Goal: Task Accomplishment & Management: Manage account settings

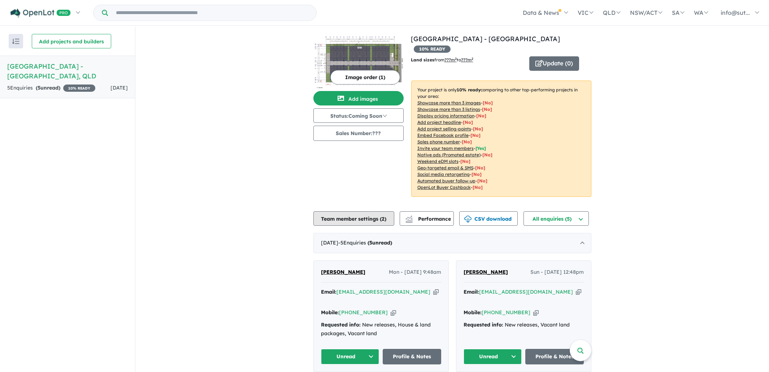
click at [341, 211] on button "Team member settings ( 2 )" at bounding box center [353, 218] width 81 height 14
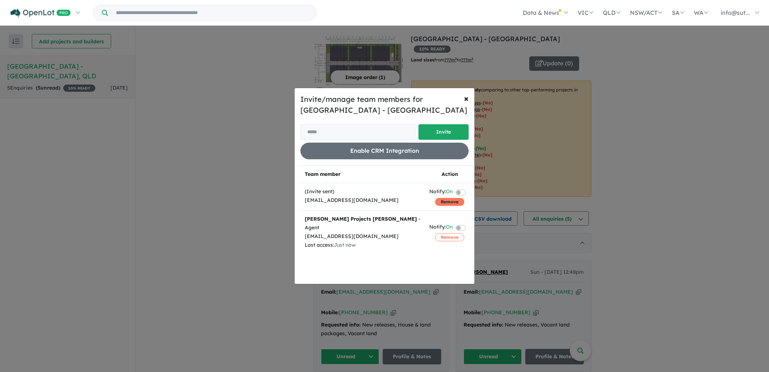
click at [450, 202] on button "Remove" at bounding box center [449, 202] width 29 height 8
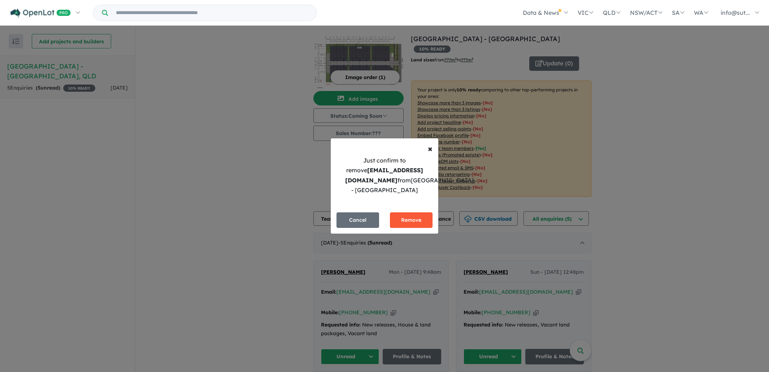
click at [414, 215] on button "Remove" at bounding box center [411, 220] width 43 height 16
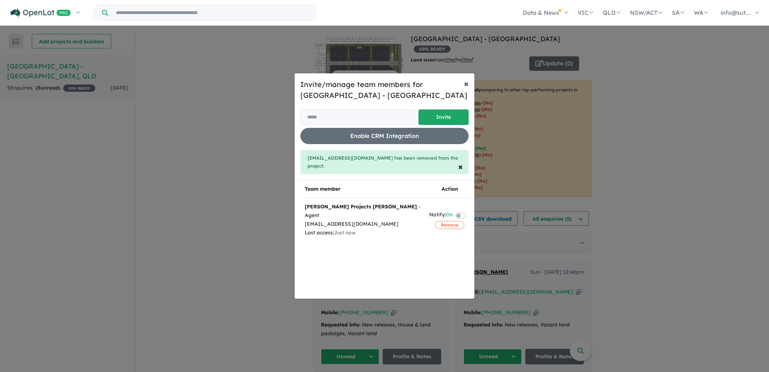
click at [468, 87] on span "×" at bounding box center [466, 83] width 5 height 11
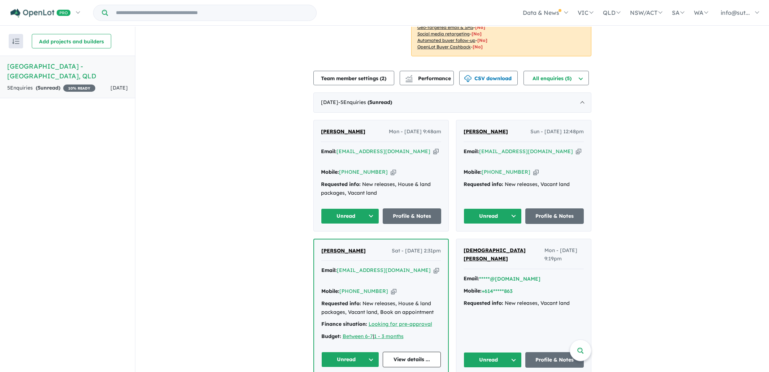
scroll to position [133, 0]
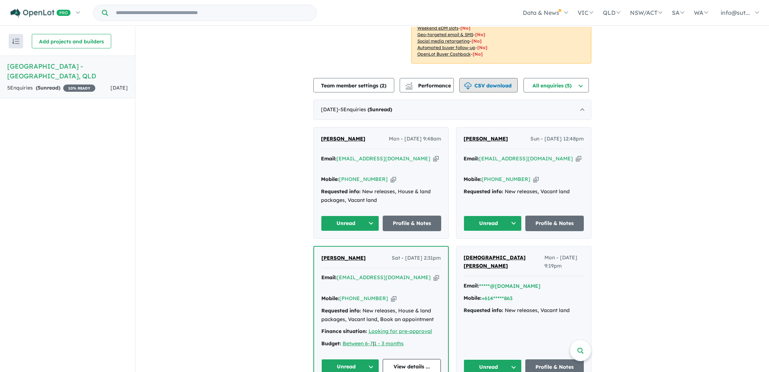
click at [484, 78] on button "CSV download" at bounding box center [488, 85] width 59 height 14
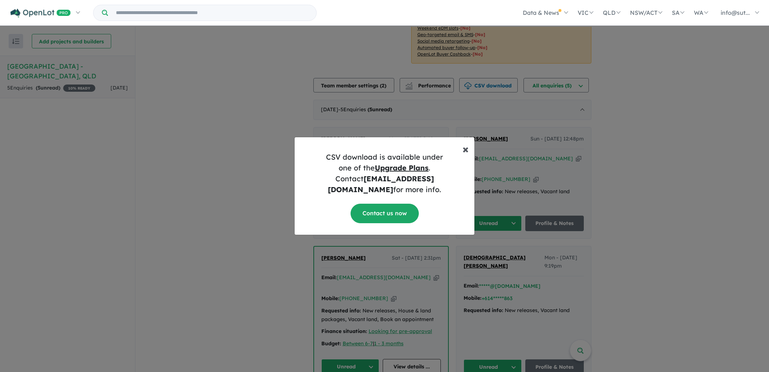
click at [461, 152] on button "× Close" at bounding box center [466, 145] width 18 height 17
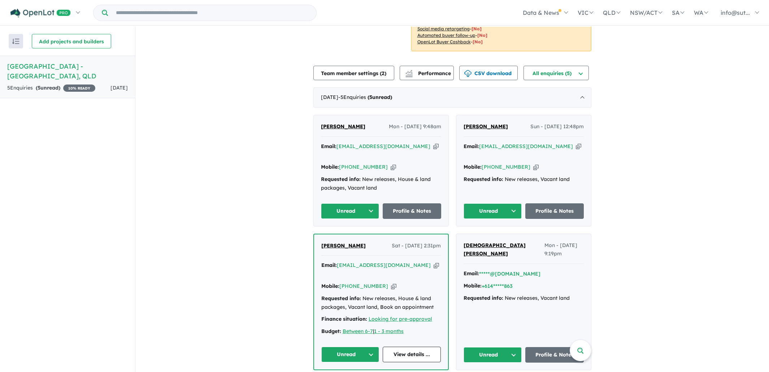
scroll to position [173, 0]
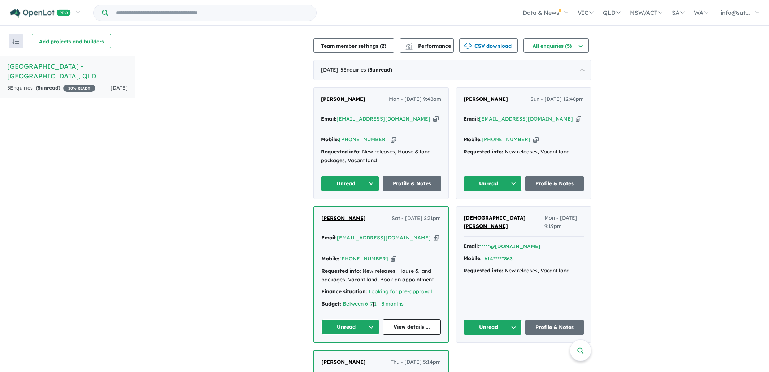
click at [501, 320] on button "Unread" at bounding box center [493, 328] width 59 height 16
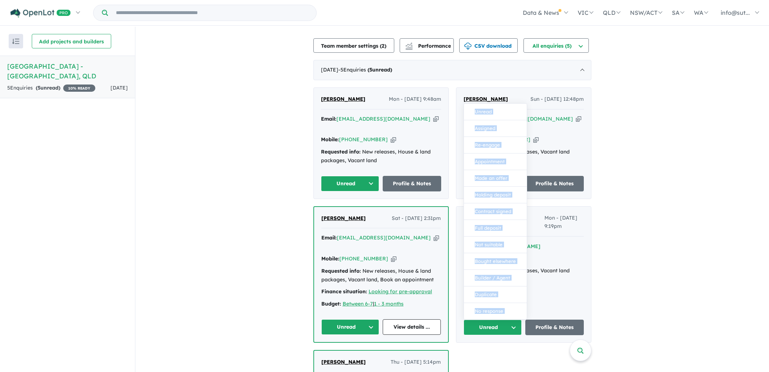
drag, startPoint x: 610, startPoint y: 272, endPoint x: 571, endPoint y: 266, distance: 39.1
click at [609, 271] on div "View all projects in your account [GEOGRAPHIC_DATA] - [GEOGRAPHIC_DATA] 10 % RE…" at bounding box center [452, 170] width 634 height 632
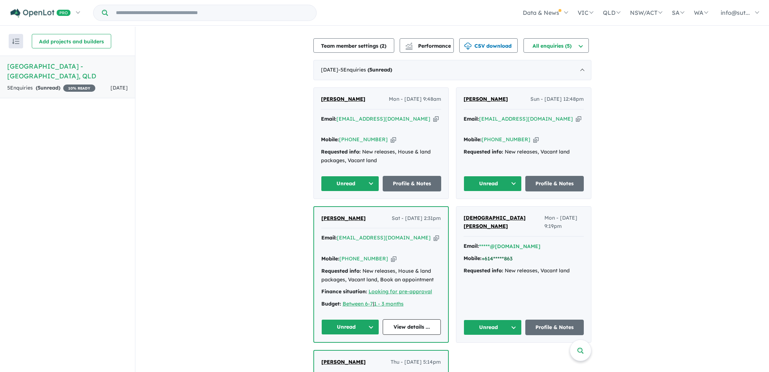
click at [503, 255] on button "+614*****863" at bounding box center [497, 259] width 31 height 8
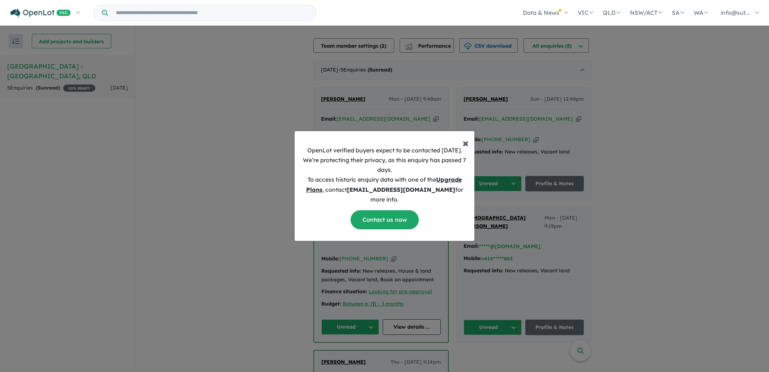
click at [467, 144] on span "×" at bounding box center [466, 142] width 6 height 14
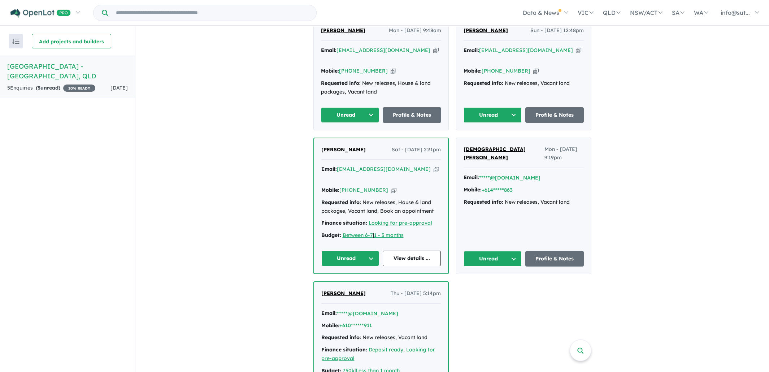
scroll to position [259, 0]
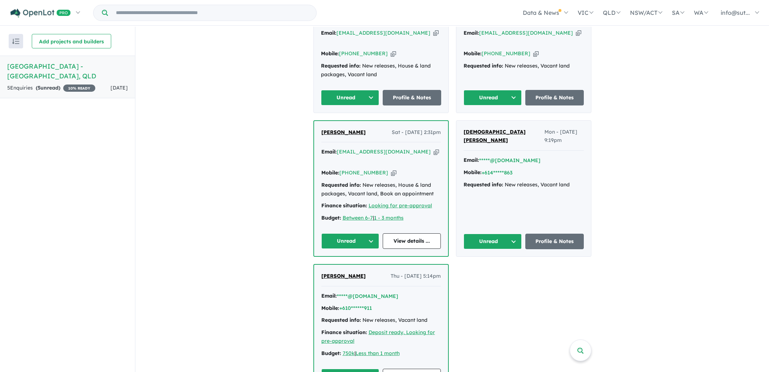
click at [356, 369] on button "Unread" at bounding box center [350, 377] width 58 height 16
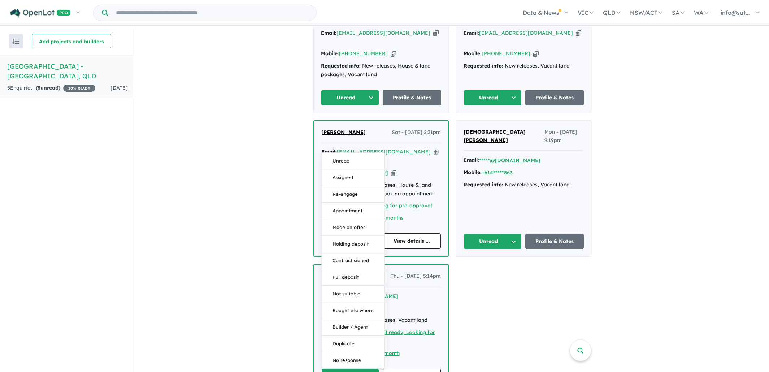
click at [607, 294] on div "View all projects in your account [GEOGRAPHIC_DATA] - [GEOGRAPHIC_DATA] 10 % RE…" at bounding box center [452, 84] width 634 height 632
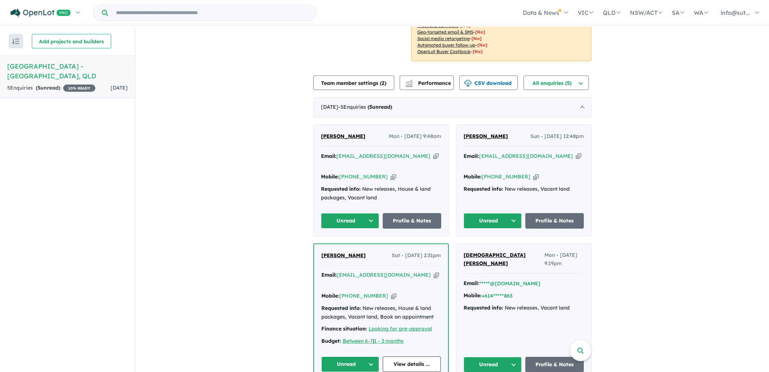
scroll to position [135, 0]
click at [499, 213] on button "Unread" at bounding box center [493, 221] width 59 height 16
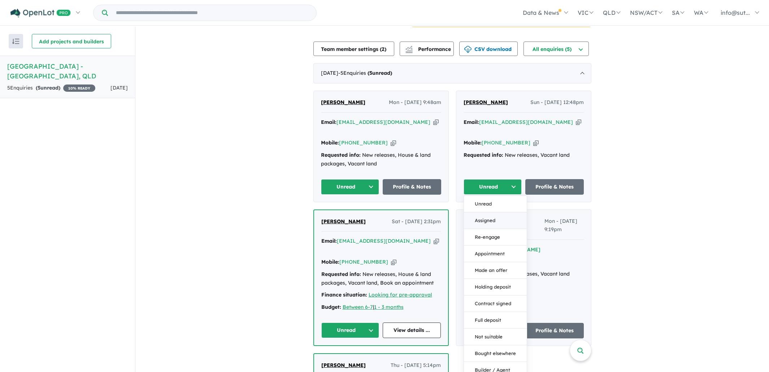
scroll to position [171, 0]
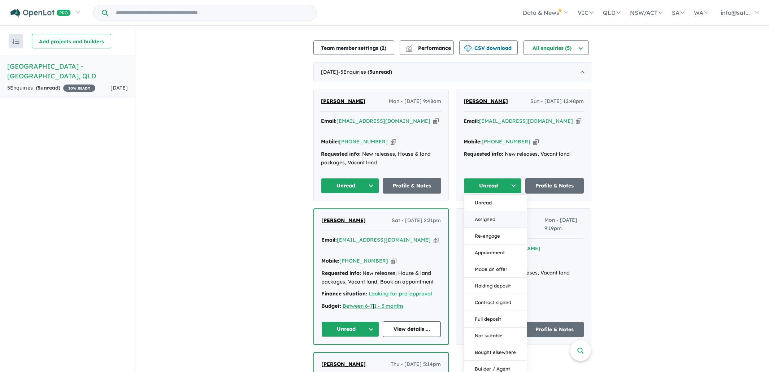
click at [490, 211] on button "Assigned" at bounding box center [495, 219] width 63 height 17
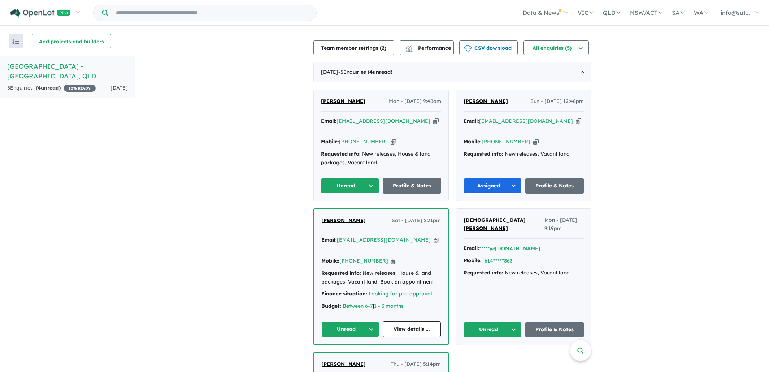
click at [344, 178] on button "Unread" at bounding box center [350, 186] width 59 height 16
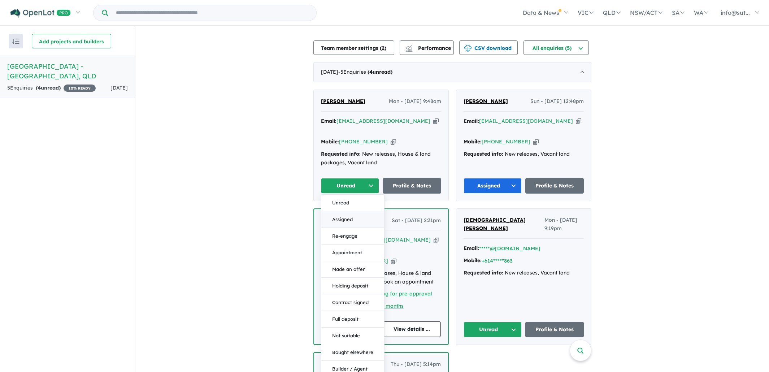
click at [358, 211] on button "Assigned" at bounding box center [352, 219] width 63 height 17
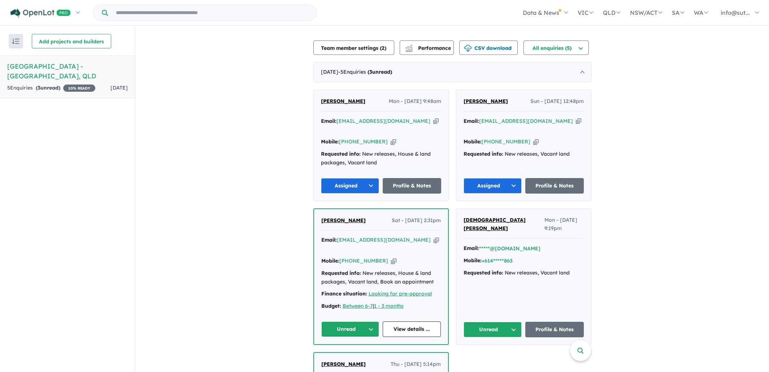
click at [348, 321] on button "Unread" at bounding box center [350, 329] width 58 height 16
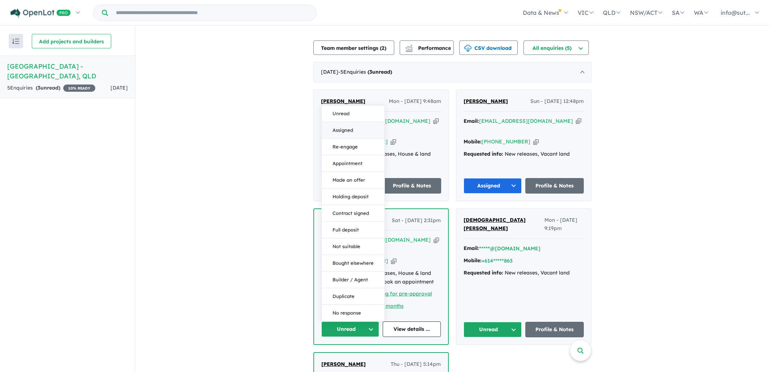
click at [364, 122] on button "Assigned" at bounding box center [353, 130] width 63 height 17
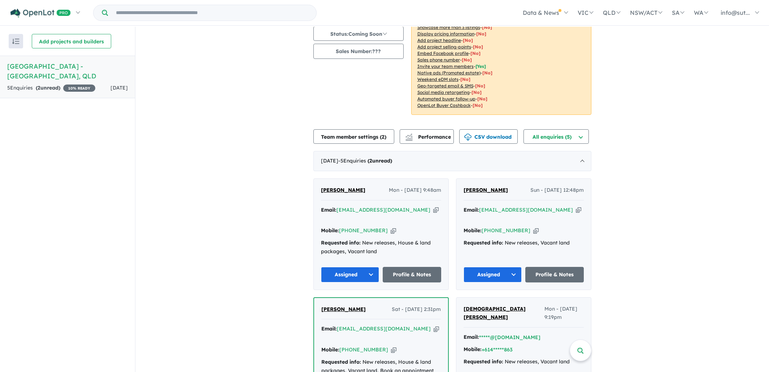
scroll to position [0, 0]
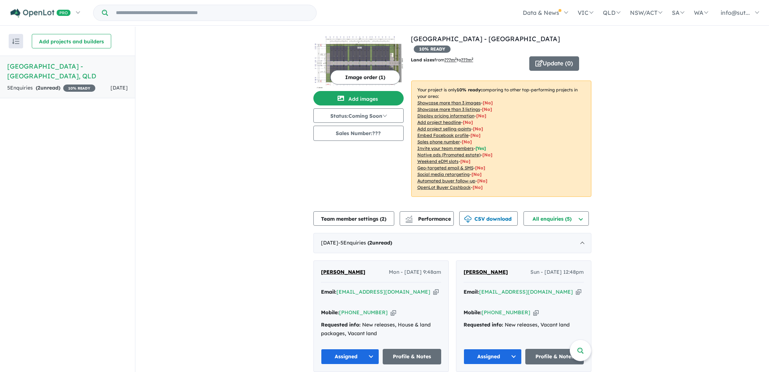
click at [40, 72] on h5 "[GEOGRAPHIC_DATA] - [GEOGRAPHIC_DATA] , [GEOGRAPHIC_DATA]" at bounding box center [67, 71] width 121 height 20
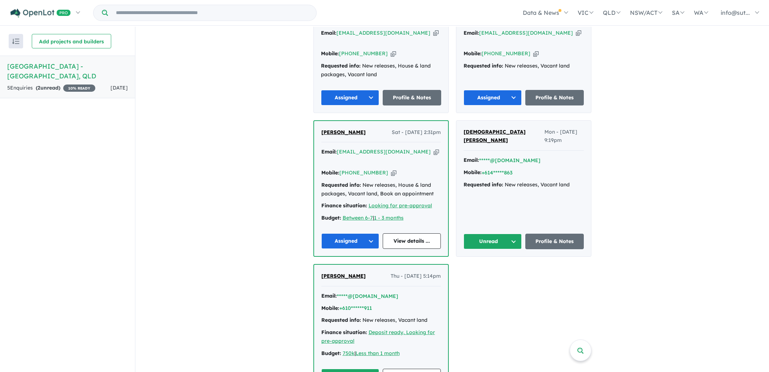
scroll to position [1, 0]
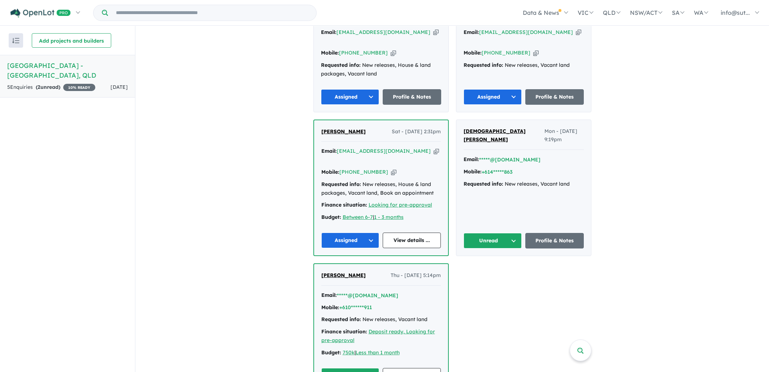
click at [504, 233] on button "Unread" at bounding box center [493, 241] width 59 height 16
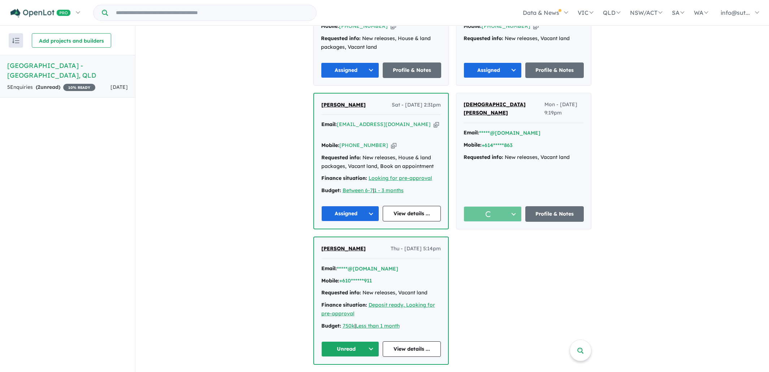
scroll to position [259, 0]
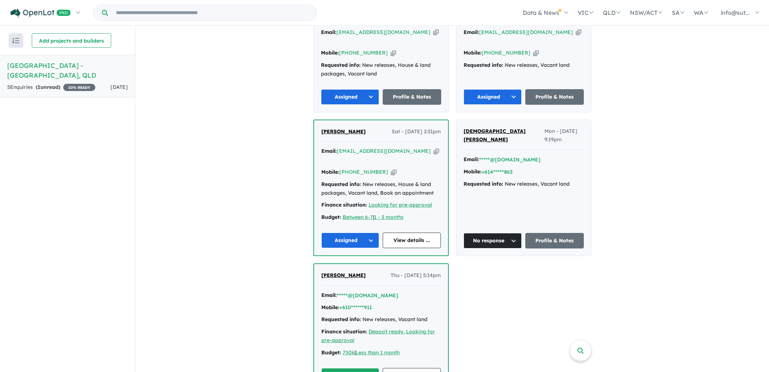
drag, startPoint x: 354, startPoint y: 348, endPoint x: 361, endPoint y: 346, distance: 7.4
click at [354, 368] on button "Unread" at bounding box center [350, 376] width 58 height 16
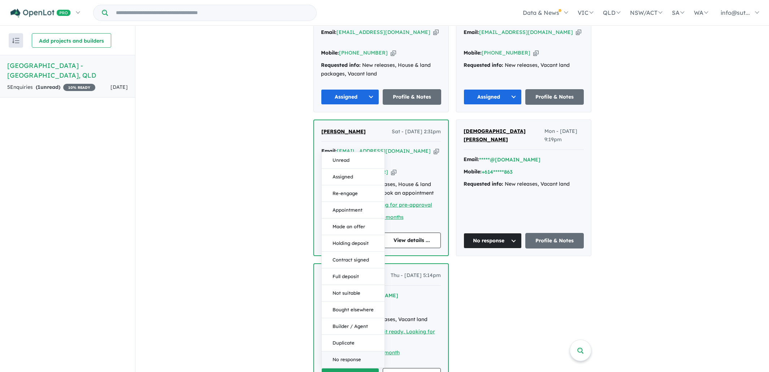
click at [355, 351] on button "No response" at bounding box center [353, 359] width 63 height 16
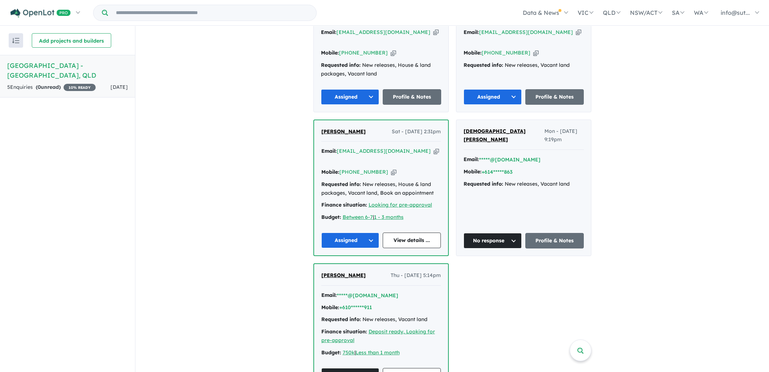
click at [610, 279] on div "View all projects in your account [GEOGRAPHIC_DATA] - [GEOGRAPHIC_DATA] 10 % RE…" at bounding box center [452, 83] width 634 height 632
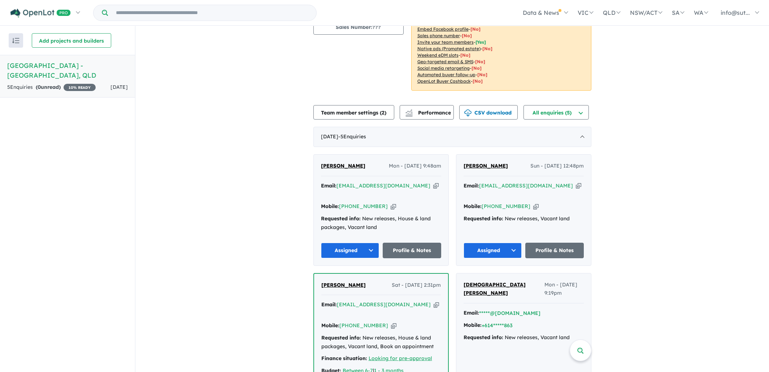
scroll to position [107, 0]
